Goal: Task Accomplishment & Management: Manage account settings

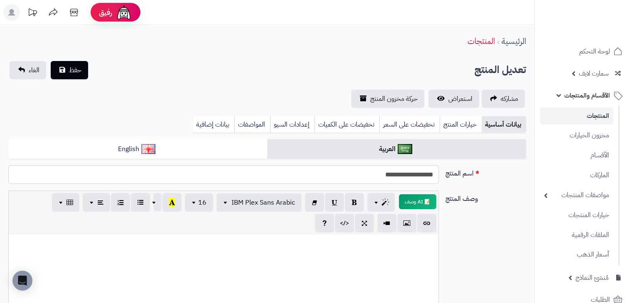
scroll to position [110, 0]
click at [586, 96] on span "الأقسام والمنتجات" at bounding box center [587, 96] width 46 height 12
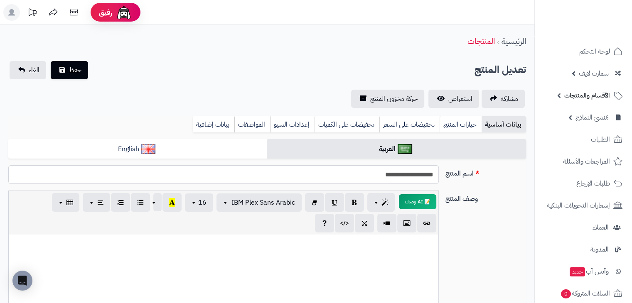
click at [585, 95] on span "الأقسام والمنتجات" at bounding box center [587, 96] width 46 height 12
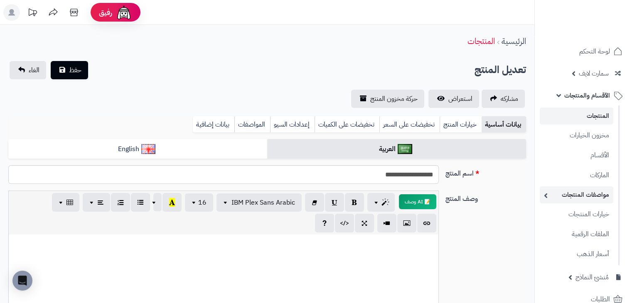
click at [581, 189] on link "مواصفات المنتجات" at bounding box center [576, 194] width 74 height 17
click at [581, 95] on span "الأقسام والمنتجات" at bounding box center [587, 96] width 46 height 12
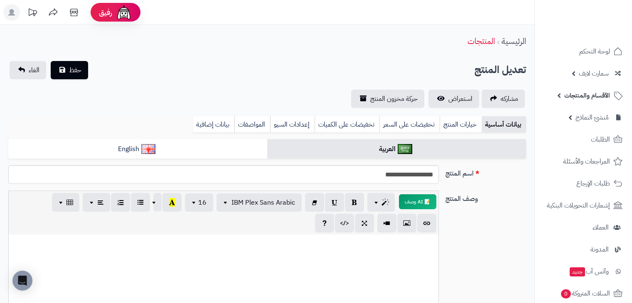
click at [585, 92] on span "الأقسام والمنتجات" at bounding box center [587, 96] width 46 height 12
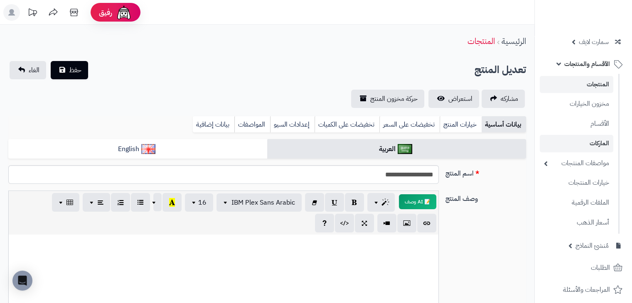
scroll to position [83, 0]
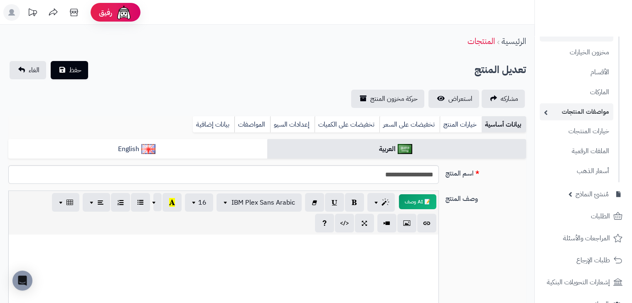
click at [585, 116] on link "مواصفات المنتجات" at bounding box center [576, 111] width 74 height 17
click at [586, 116] on link "مواصفات المنتجات" at bounding box center [576, 111] width 74 height 17
click at [586, 115] on link "مواصفات المنتجات" at bounding box center [576, 111] width 74 height 17
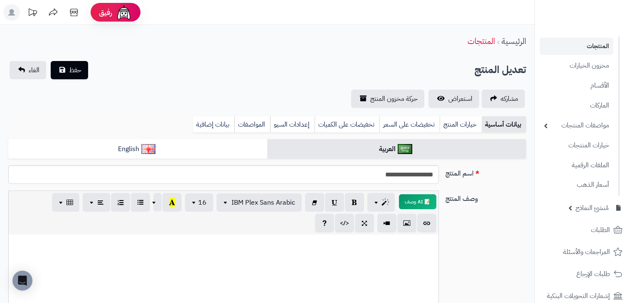
scroll to position [12, 0]
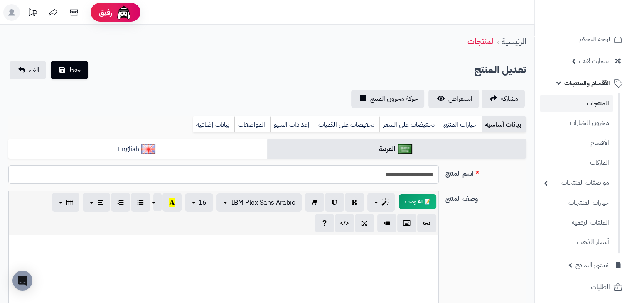
click at [574, 79] on span "الأقسام والمنتجات" at bounding box center [587, 83] width 46 height 12
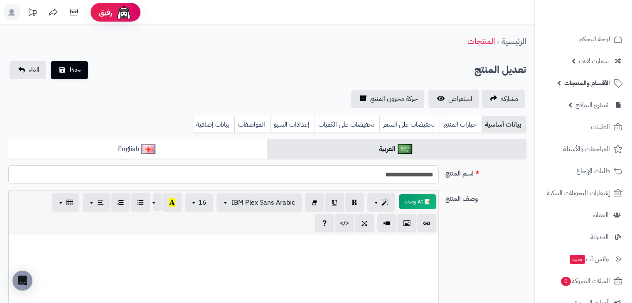
click at [574, 79] on span "الأقسام والمنتجات" at bounding box center [587, 83] width 46 height 12
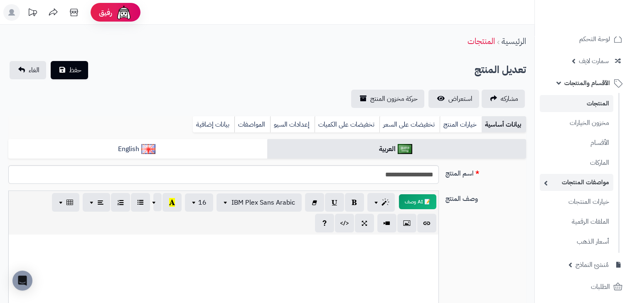
click at [565, 184] on link "مواصفات المنتجات" at bounding box center [576, 182] width 74 height 17
click at [566, 184] on link "مواصفات المنتجات" at bounding box center [576, 182] width 74 height 17
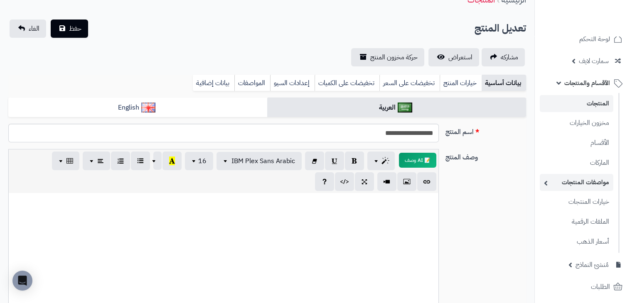
click at [566, 179] on link "مواصفات المنتجات" at bounding box center [576, 182] width 74 height 17
click at [569, 177] on link "مواصفات المنتجات" at bounding box center [576, 182] width 74 height 17
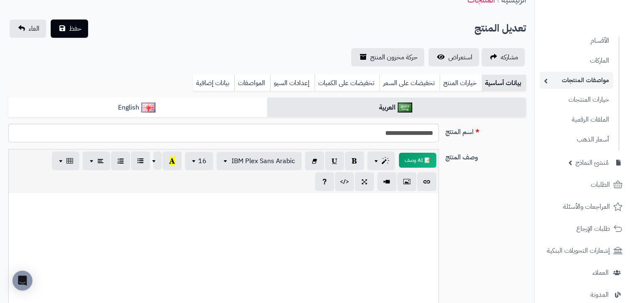
scroll to position [54, 0]
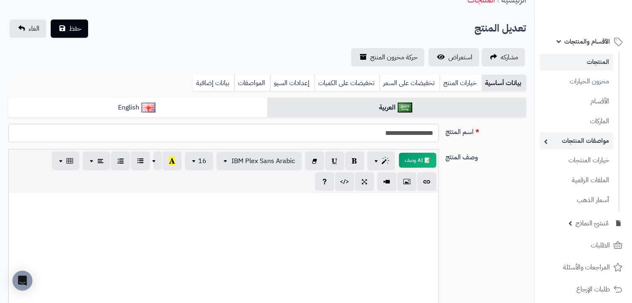
click at [565, 139] on link "مواصفات المنتجات" at bounding box center [576, 140] width 74 height 17
click at [561, 137] on link "مواصفات المنتجات" at bounding box center [576, 140] width 74 height 17
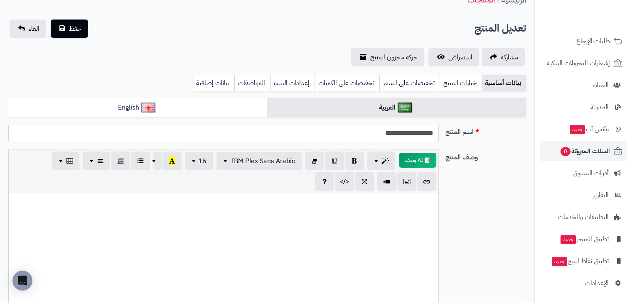
scroll to position [303, 0]
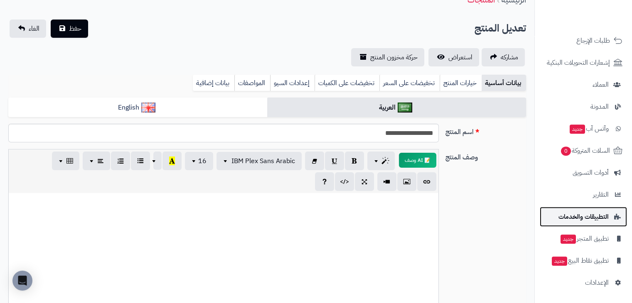
click at [600, 220] on span "التطبيقات والخدمات" at bounding box center [583, 217] width 50 height 12
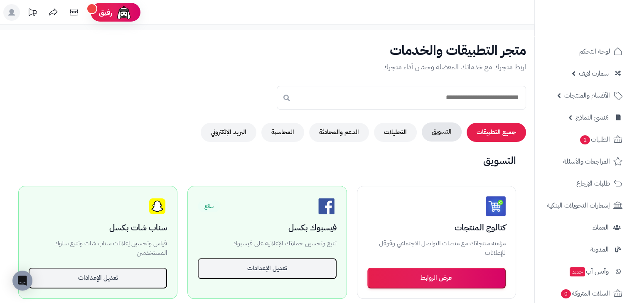
click at [439, 130] on button "التسويق" at bounding box center [442, 132] width 40 height 19
click at [277, 134] on button "المحاسبة" at bounding box center [282, 132] width 43 height 19
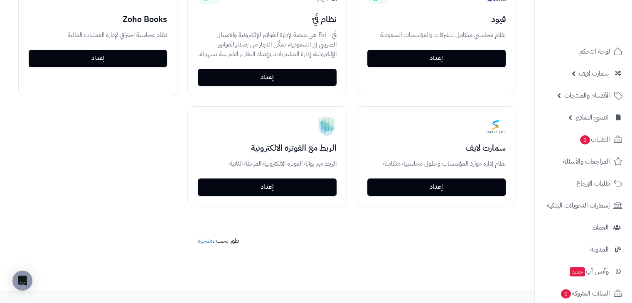
scroll to position [226, 0]
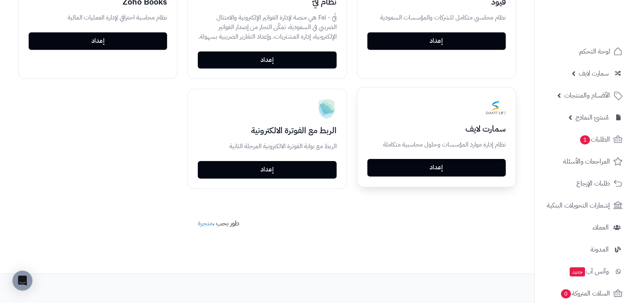
click at [446, 171] on link "إعداد" at bounding box center [436, 167] width 138 height 17
click at [439, 170] on link "إعداد" at bounding box center [436, 167] width 138 height 17
click at [439, 166] on link "إعداد" at bounding box center [436, 167] width 138 height 17
click at [447, 165] on link "إعداد" at bounding box center [436, 167] width 138 height 17
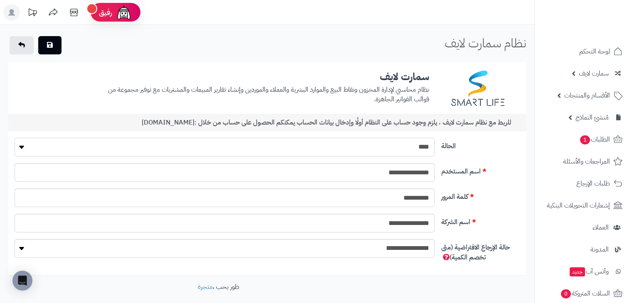
click at [400, 147] on select "**** ****" at bounding box center [224, 147] width 419 height 19
click at [337, 145] on select "**** ****" at bounding box center [224, 147] width 419 height 19
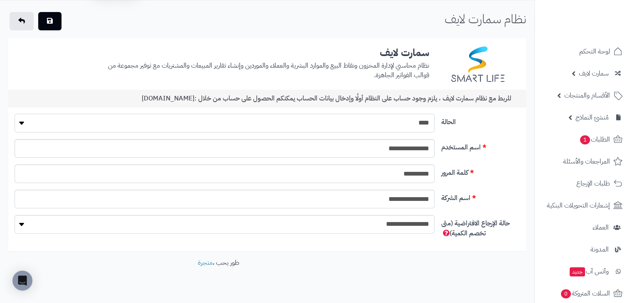
scroll to position [37, 0]
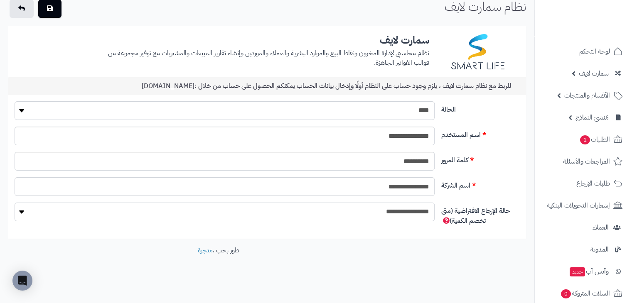
click at [418, 210] on select "**********" at bounding box center [224, 212] width 419 height 19
click at [418, 211] on select "**********" at bounding box center [224, 212] width 419 height 19
select select "*"
click at [15, 203] on select "**********" at bounding box center [224, 212] width 419 height 19
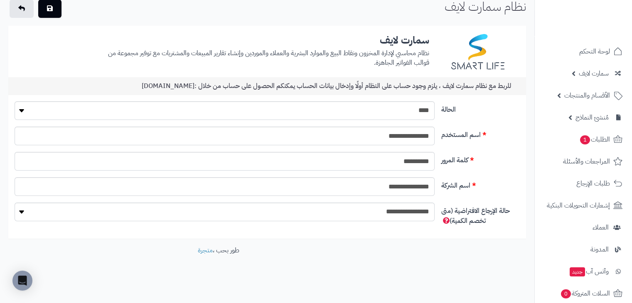
click at [480, 209] on span "حالة الإرجاع الافتراضية (متى تخصم الكمية)" at bounding box center [475, 216] width 69 height 20
click at [434, 209] on select "**********" at bounding box center [224, 212] width 419 height 19
drag, startPoint x: 452, startPoint y: 220, endPoint x: 449, endPoint y: 210, distance: 10.4
click at [449, 210] on span "حالة الإرجاع الافتراضية (متى تخصم الكمية)" at bounding box center [475, 216] width 69 height 20
click at [462, 223] on span "حالة الإرجاع الافتراضية (متى تخصم الكمية)" at bounding box center [475, 216] width 69 height 20
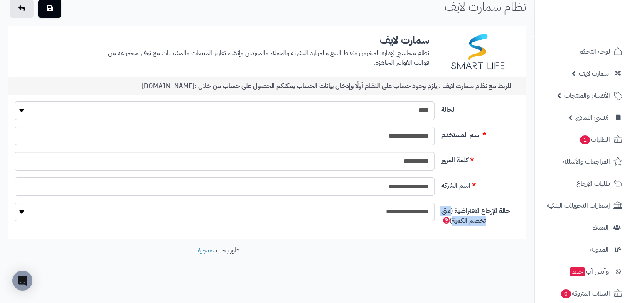
click at [434, 221] on select "**********" at bounding box center [224, 212] width 419 height 19
click at [397, 208] on select "**********" at bounding box center [224, 212] width 419 height 19
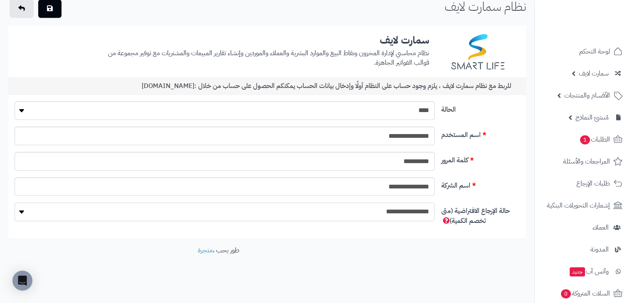
click at [397, 208] on select "**********" at bounding box center [224, 212] width 419 height 19
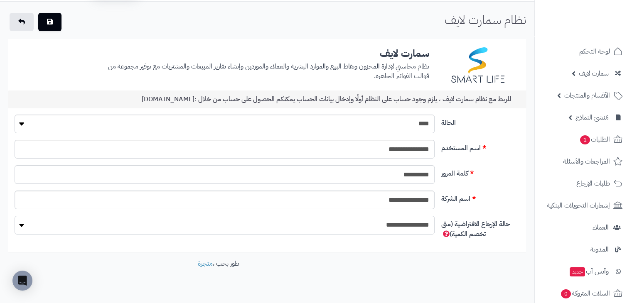
scroll to position [0, 0]
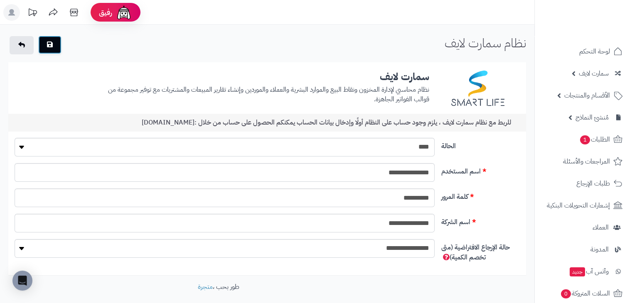
click at [52, 49] on button "button" at bounding box center [49, 45] width 23 height 18
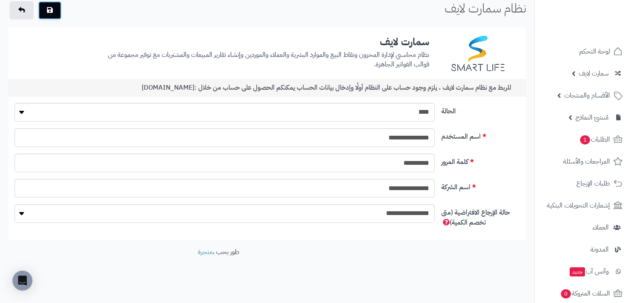
scroll to position [37, 0]
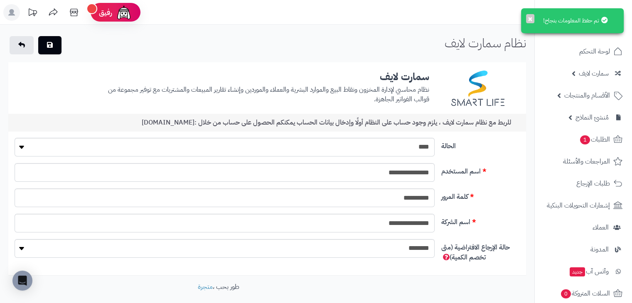
click at [523, 16] on div "تم حفظ المعلومات بنجاح! ×" at bounding box center [572, 20] width 103 height 25
click at [527, 18] on button "×" at bounding box center [530, 18] width 8 height 9
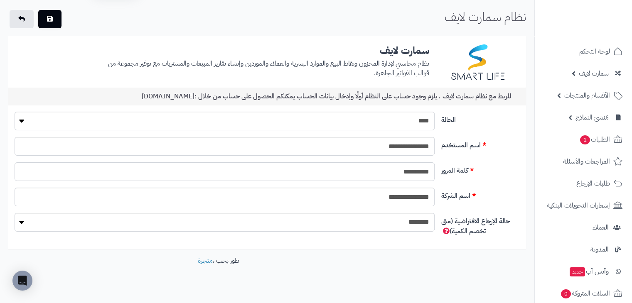
scroll to position [37, 0]
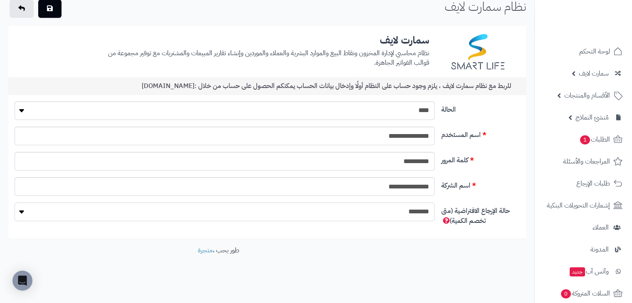
click at [410, 213] on select "**********" at bounding box center [224, 212] width 419 height 19
click at [399, 211] on select "**********" at bounding box center [224, 212] width 419 height 19
click at [397, 219] on select "**********" at bounding box center [224, 212] width 419 height 19
click at [406, 211] on select "**********" at bounding box center [224, 212] width 419 height 19
click at [392, 213] on select "**********" at bounding box center [224, 212] width 419 height 19
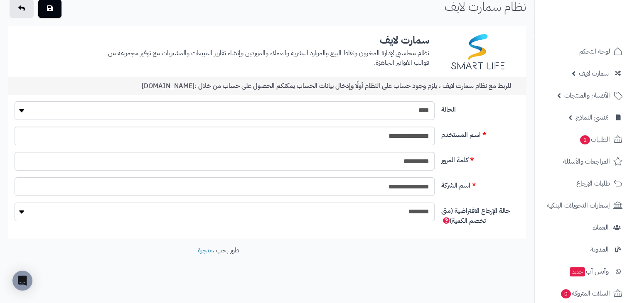
click at [392, 213] on select "**********" at bounding box center [224, 212] width 419 height 19
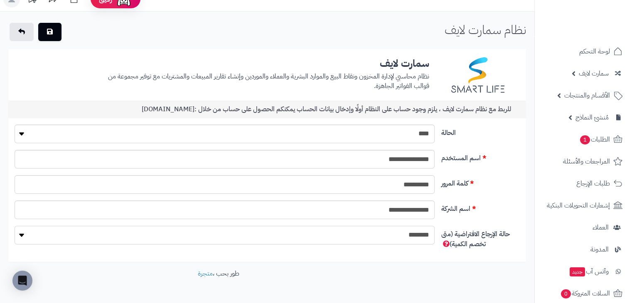
scroll to position [0, 0]
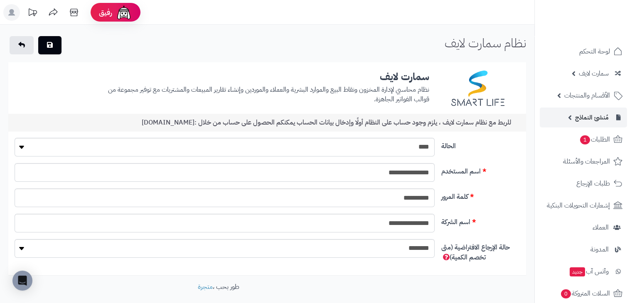
click at [573, 120] on link "مُنشئ النماذج" at bounding box center [582, 118] width 87 height 20
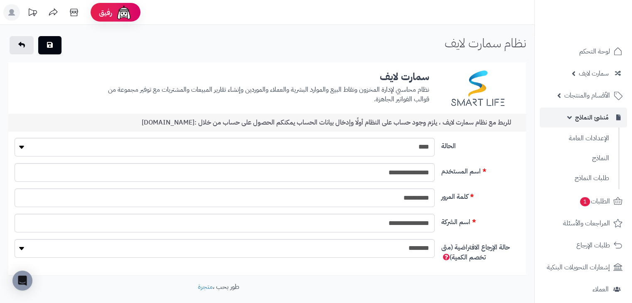
click at [573, 120] on link "مُنشئ النماذج" at bounding box center [582, 118] width 87 height 20
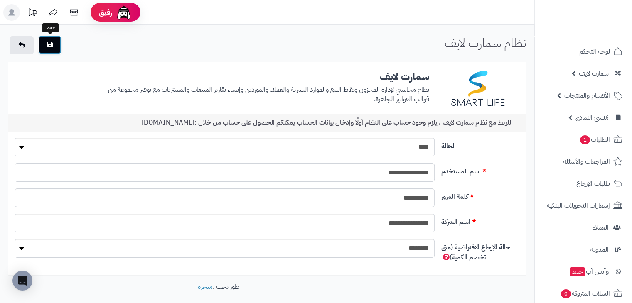
click at [43, 46] on button "button" at bounding box center [49, 45] width 23 height 18
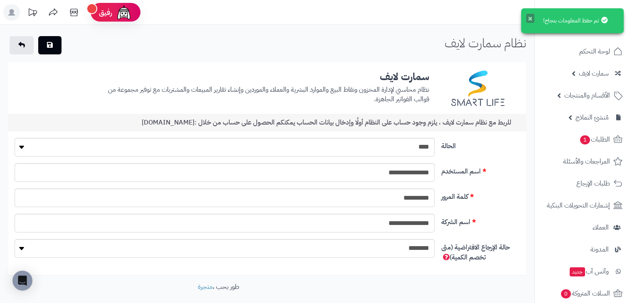
click at [532, 18] on button "×" at bounding box center [530, 18] width 8 height 9
click at [527, 15] on header "رفيق ! الطلبات معالجة مكتمل إرجاع المنتجات العملاء المتواجدون الان 89 عملاء منت…" at bounding box center [316, 12] width 632 height 25
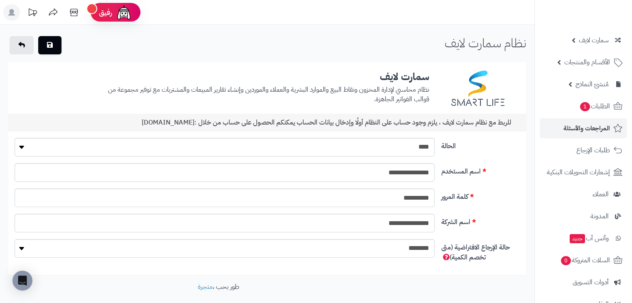
scroll to position [18, 0]
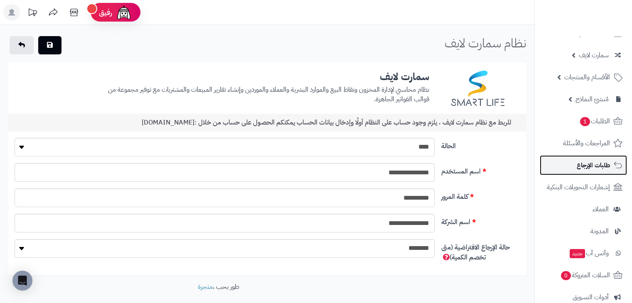
click at [591, 163] on span "طلبات الإرجاع" at bounding box center [592, 165] width 33 height 12
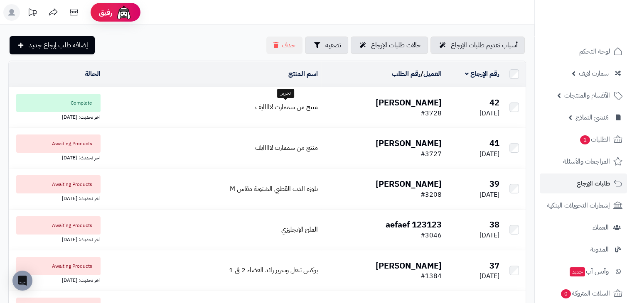
click at [212, 51] on div "أسباب تقديم طلبات الإرجاع حالات طلبات الإرجاع تصفية حذف إضافة طلب إرجاع جديد" at bounding box center [266, 45] width 517 height 18
click at [385, 51] on link "حالات طلبات الإرجاع" at bounding box center [389, 45] width 76 height 18
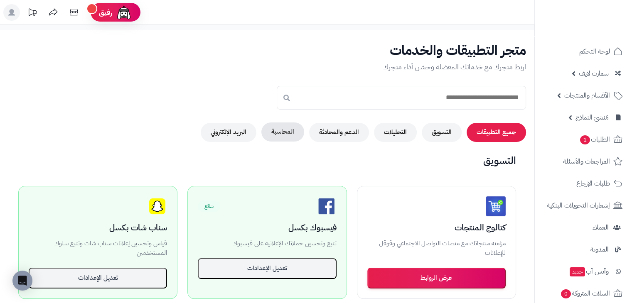
click at [284, 133] on button "المحاسبة" at bounding box center [282, 132] width 43 height 19
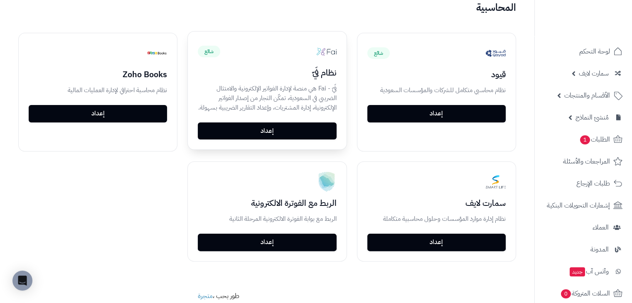
scroll to position [226, 0]
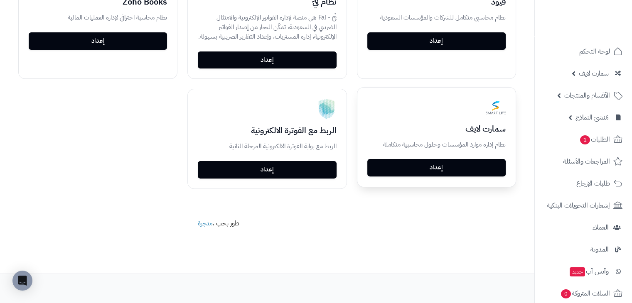
click at [419, 165] on link "إعداد" at bounding box center [436, 167] width 138 height 17
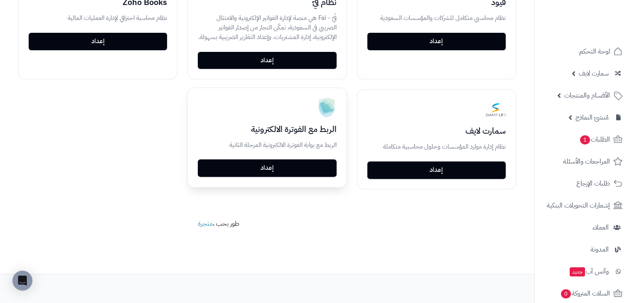
scroll to position [177, 0]
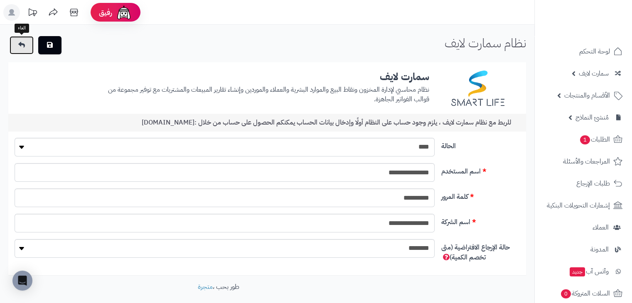
click at [22, 43] on icon at bounding box center [21, 45] width 7 height 7
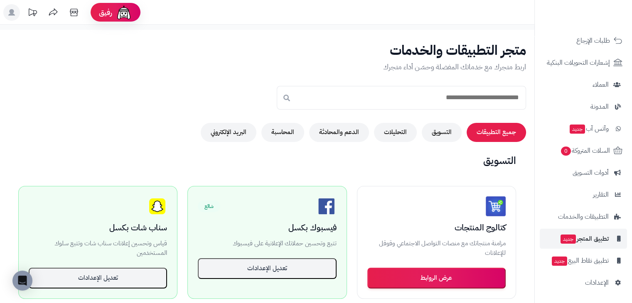
scroll to position [374, 0]
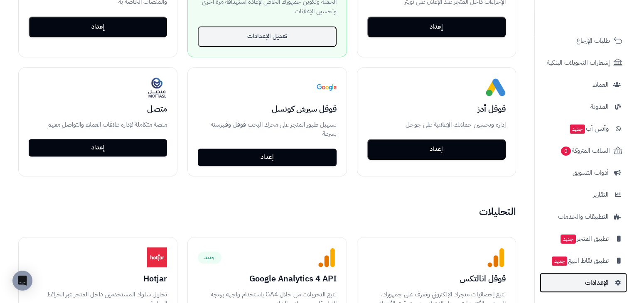
click at [600, 279] on span "الإعدادات" at bounding box center [597, 283] width 24 height 12
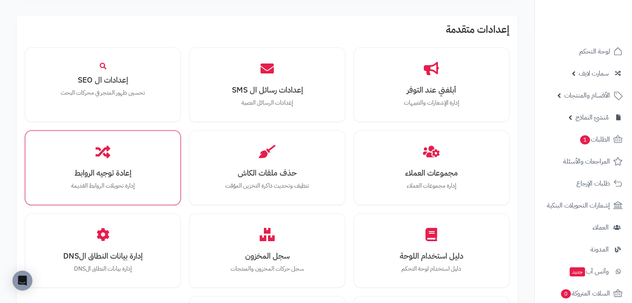
scroll to position [796, 0]
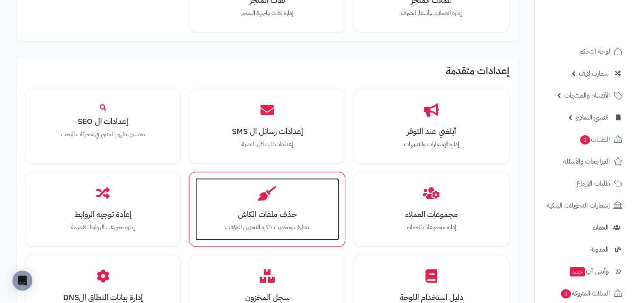
click at [279, 213] on h3 "حذف ملفات الكاش" at bounding box center [266, 214] width 127 height 9
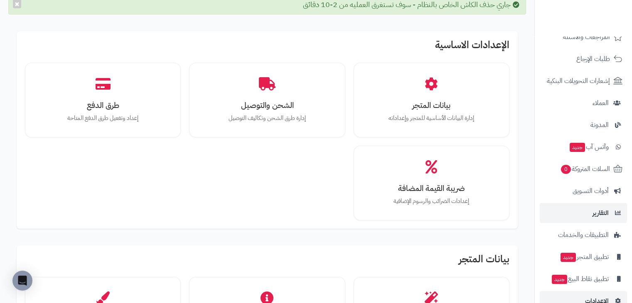
scroll to position [143, 0]
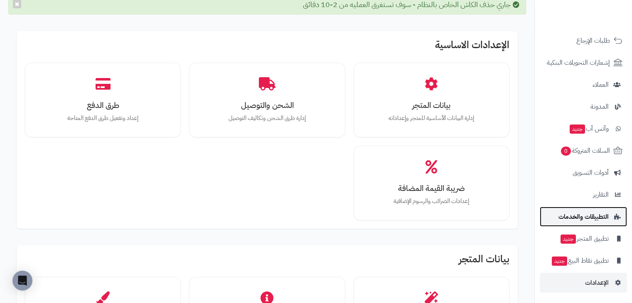
click at [598, 216] on span "التطبيقات والخدمات" at bounding box center [583, 217] width 50 height 12
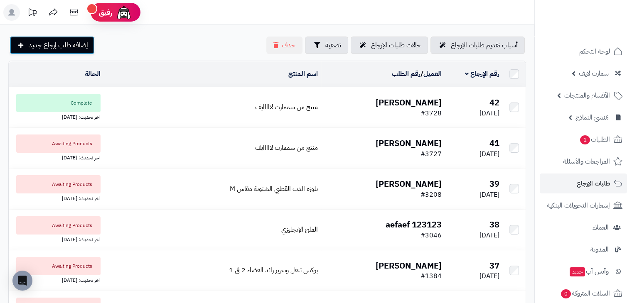
click at [63, 49] on span "إضافة طلب إرجاع جديد" at bounding box center [58, 45] width 59 height 10
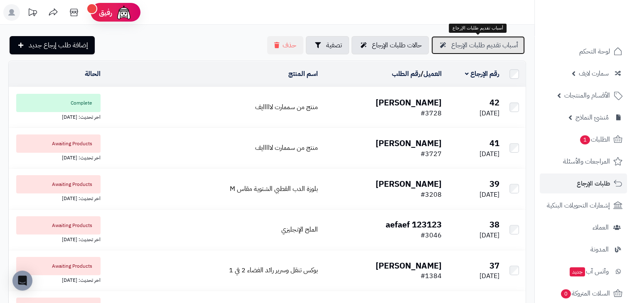
click at [484, 45] on span "أسباب تقديم طلبات الإرجاع" at bounding box center [484, 45] width 67 height 10
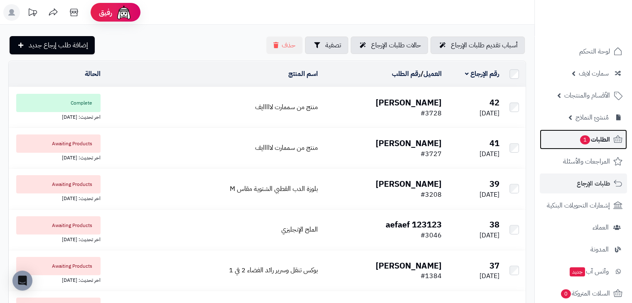
drag, startPoint x: 591, startPoint y: 137, endPoint x: 578, endPoint y: 146, distance: 16.2
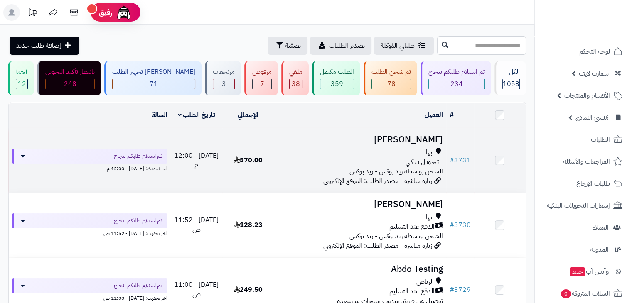
click at [383, 164] on div "تـحـويـل بـنـكـي" at bounding box center [359, 162] width 165 height 10
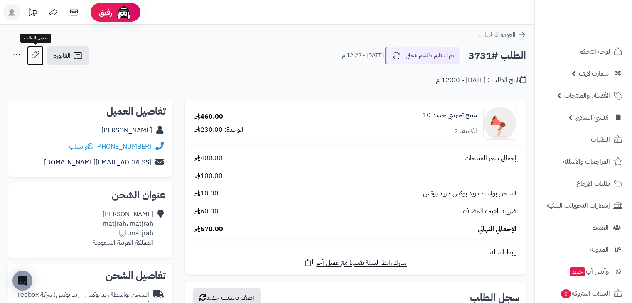
click at [37, 52] on icon at bounding box center [35, 54] width 17 height 17
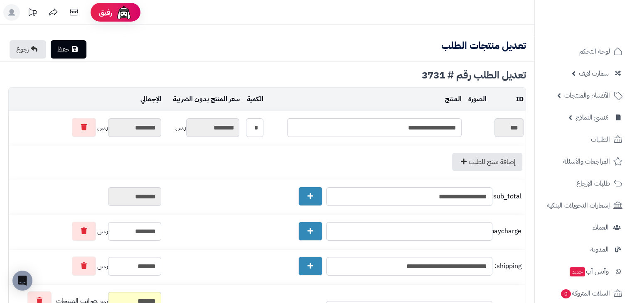
type textarea "**********"
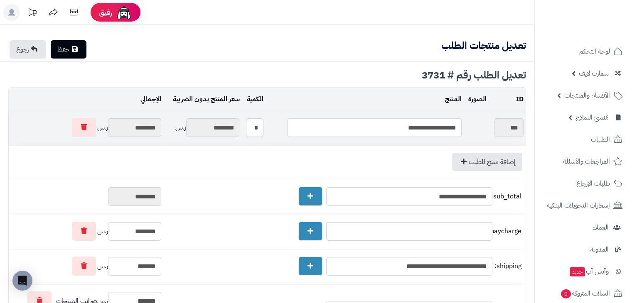
click at [322, 119] on input "**********" at bounding box center [374, 127] width 174 height 19
click at [292, 42] on div "تعديل منتجات الطلب حفظ رجوع" at bounding box center [267, 48] width 534 height 17
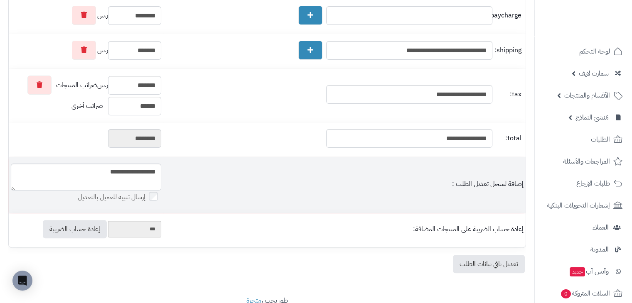
scroll to position [134, 0]
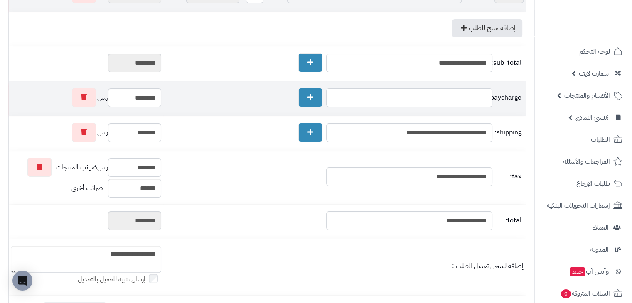
click at [404, 93] on input "text" at bounding box center [409, 97] width 166 height 19
click at [507, 97] on span "paycharge:" at bounding box center [507, 98] width 27 height 10
click at [341, 99] on input "text" at bounding box center [409, 97] width 166 height 19
click at [144, 101] on input "********" at bounding box center [134, 97] width 53 height 19
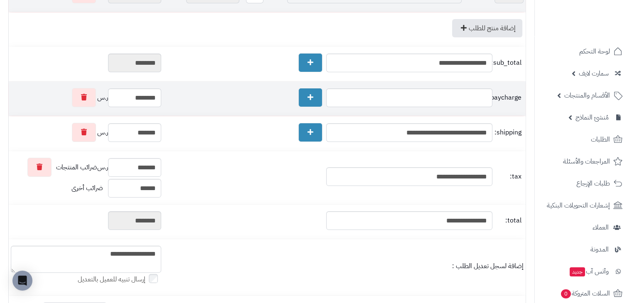
click at [225, 103] on div "paycharge:" at bounding box center [344, 97] width 358 height 19
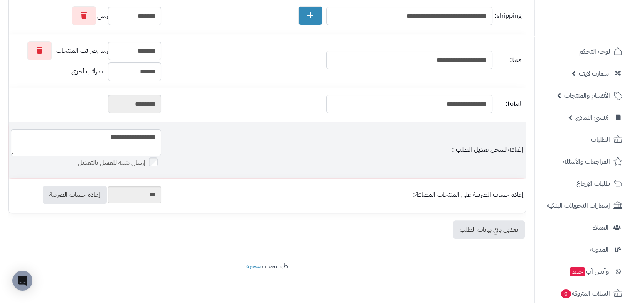
scroll to position [0, 0]
